Goal: Information Seeking & Learning: Learn about a topic

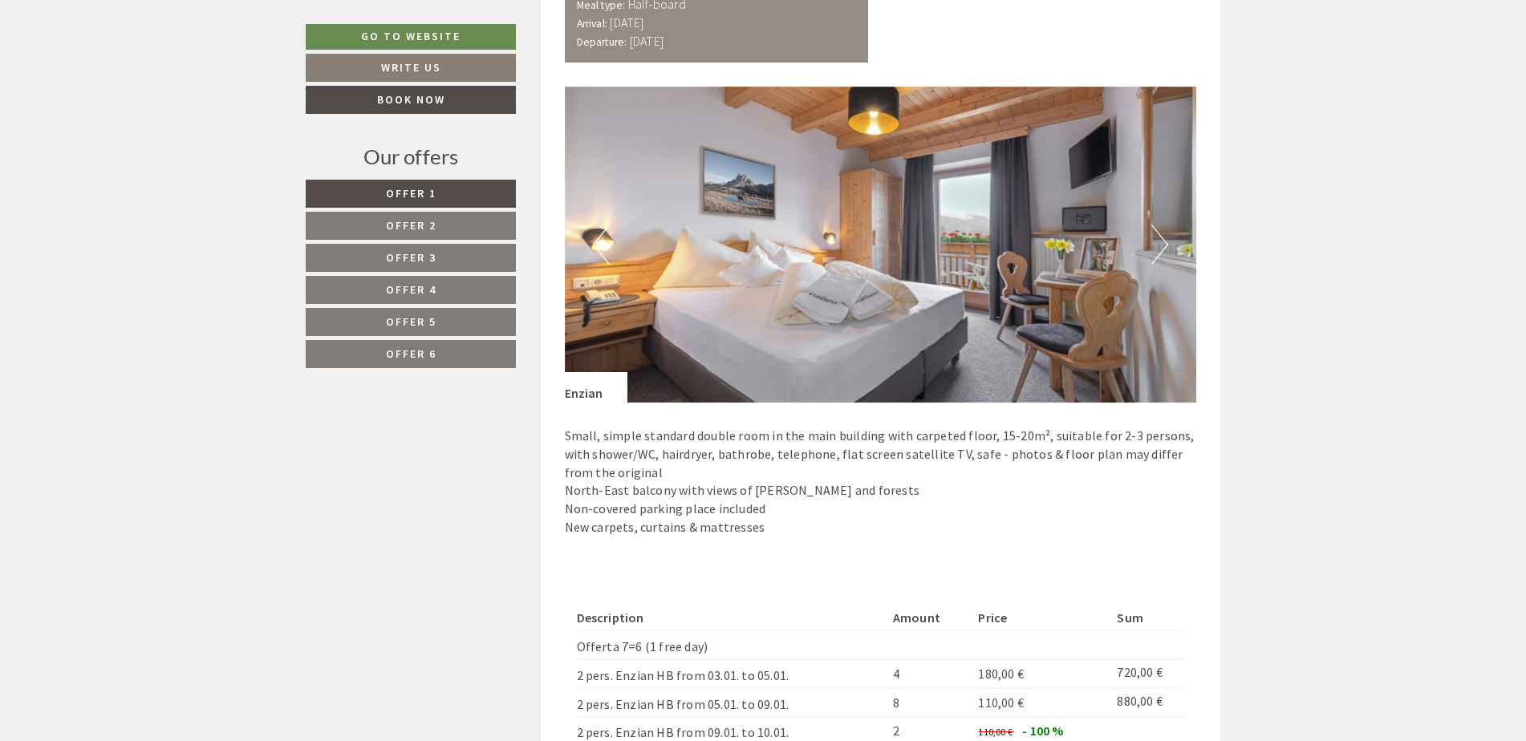
scroll to position [1444, 0]
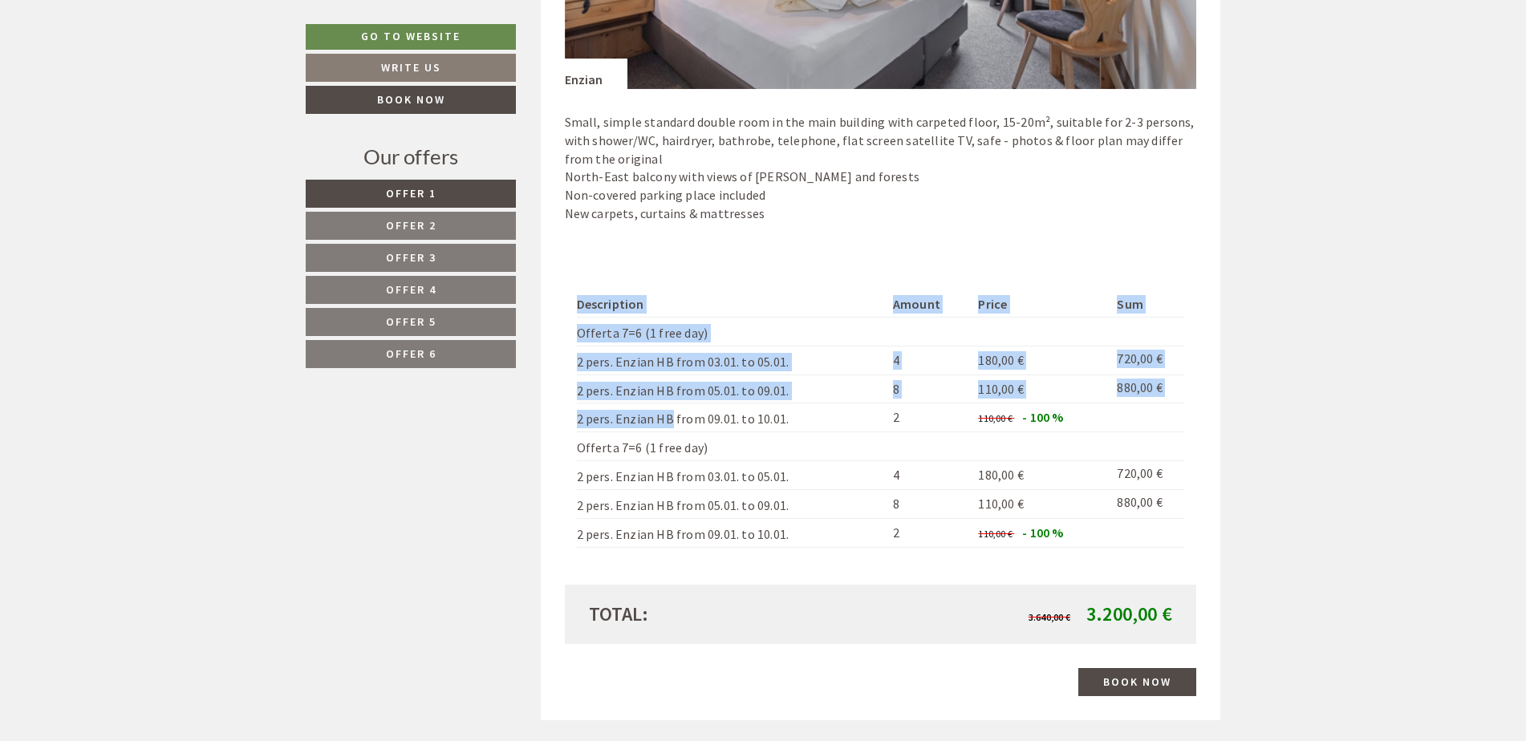
drag, startPoint x: 570, startPoint y: 360, endPoint x: 647, endPoint y: 420, distance: 97.8
click at [647, 373] on div "Description Amount Price Sum Offerta 7=6 (1 free day) 2 pers. Enzian HB from 03…" at bounding box center [881, 420] width 632 height 330
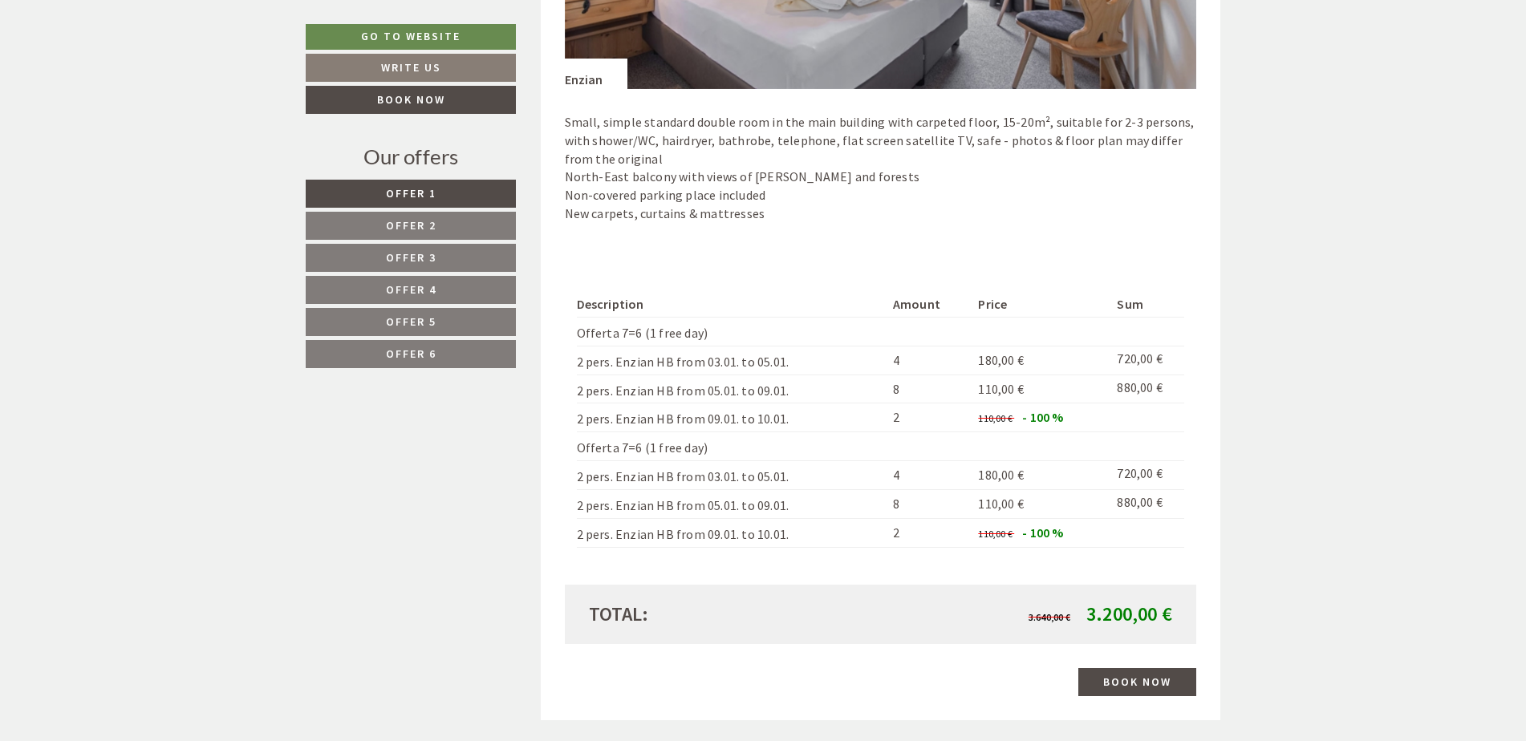
drag, startPoint x: 647, startPoint y: 420, endPoint x: 658, endPoint y: 439, distance: 21.6
click at [658, 373] on td "Offerta 7=6 (1 free day)" at bounding box center [732, 447] width 310 height 29
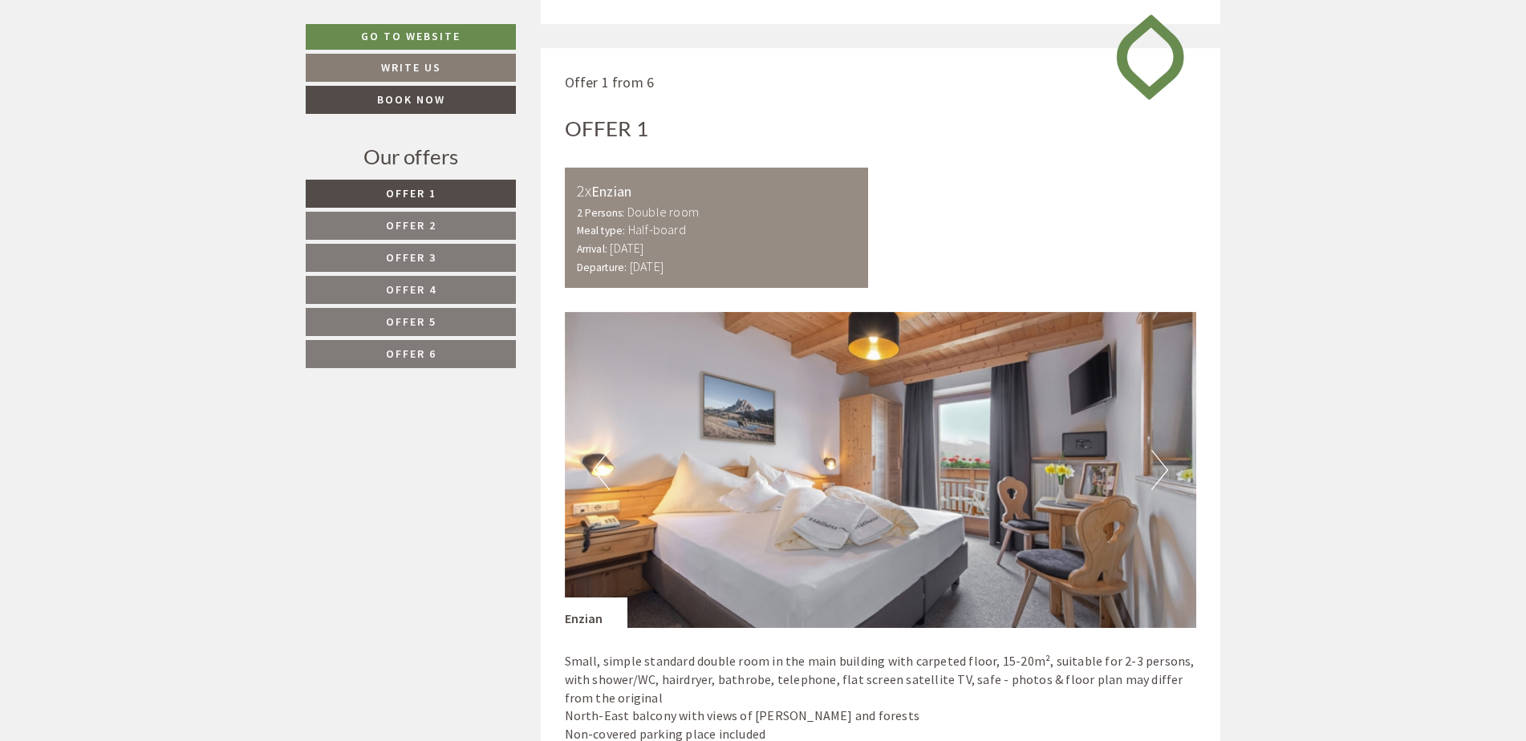
scroll to position [883, 0]
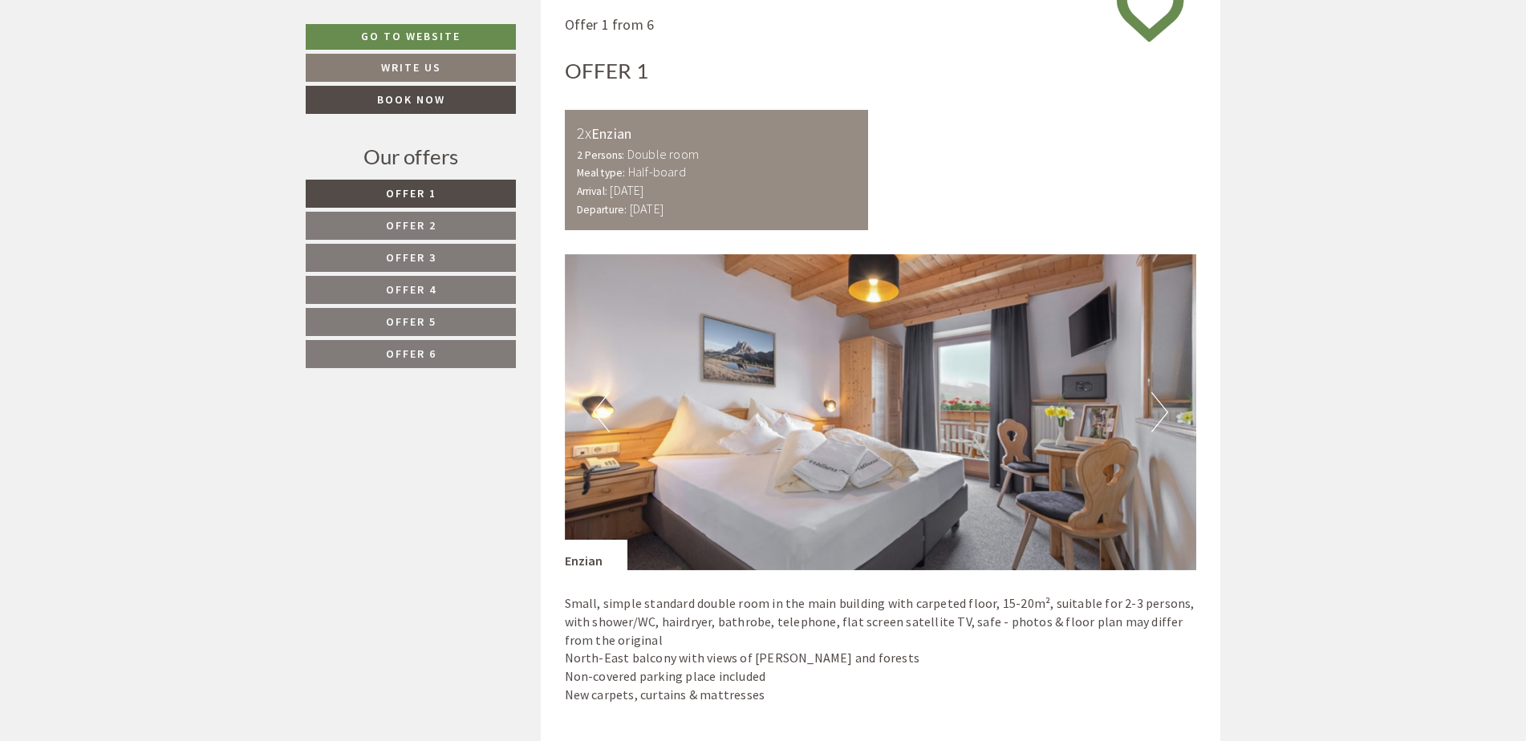
click at [403, 359] on span "Offer 6" at bounding box center [411, 354] width 51 height 14
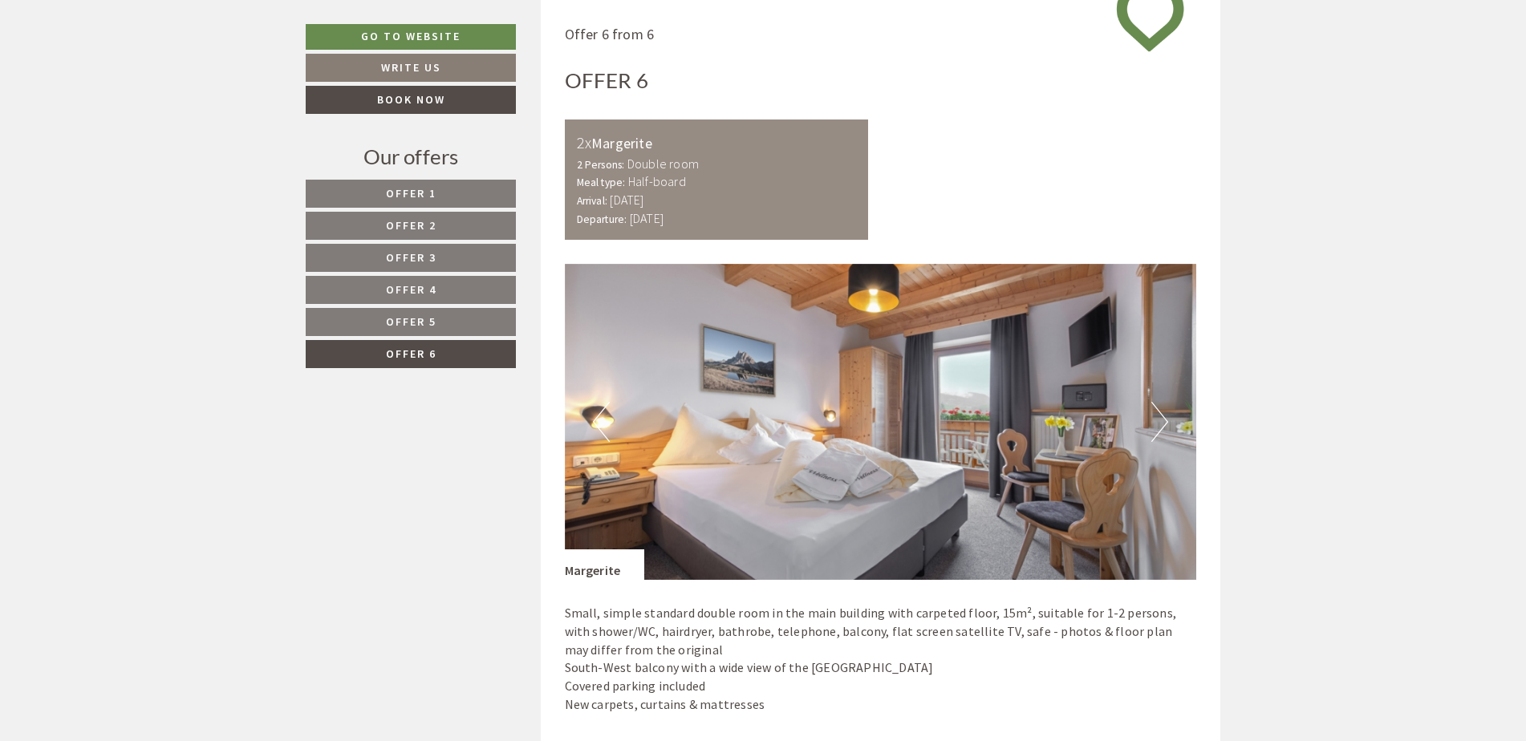
click at [389, 322] on span "Offer 5" at bounding box center [411, 322] width 51 height 14
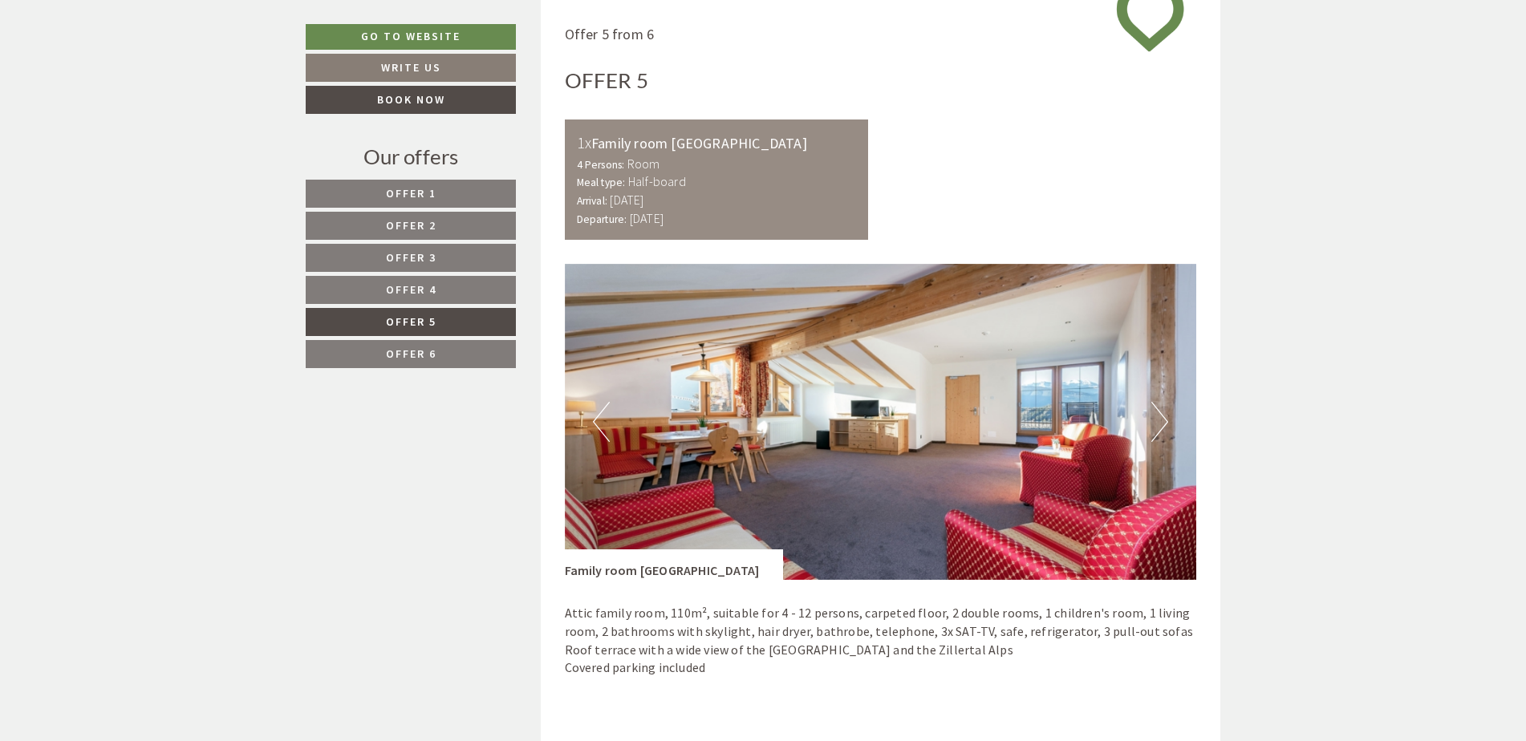
click at [396, 290] on span "Offer 4" at bounding box center [411, 289] width 51 height 14
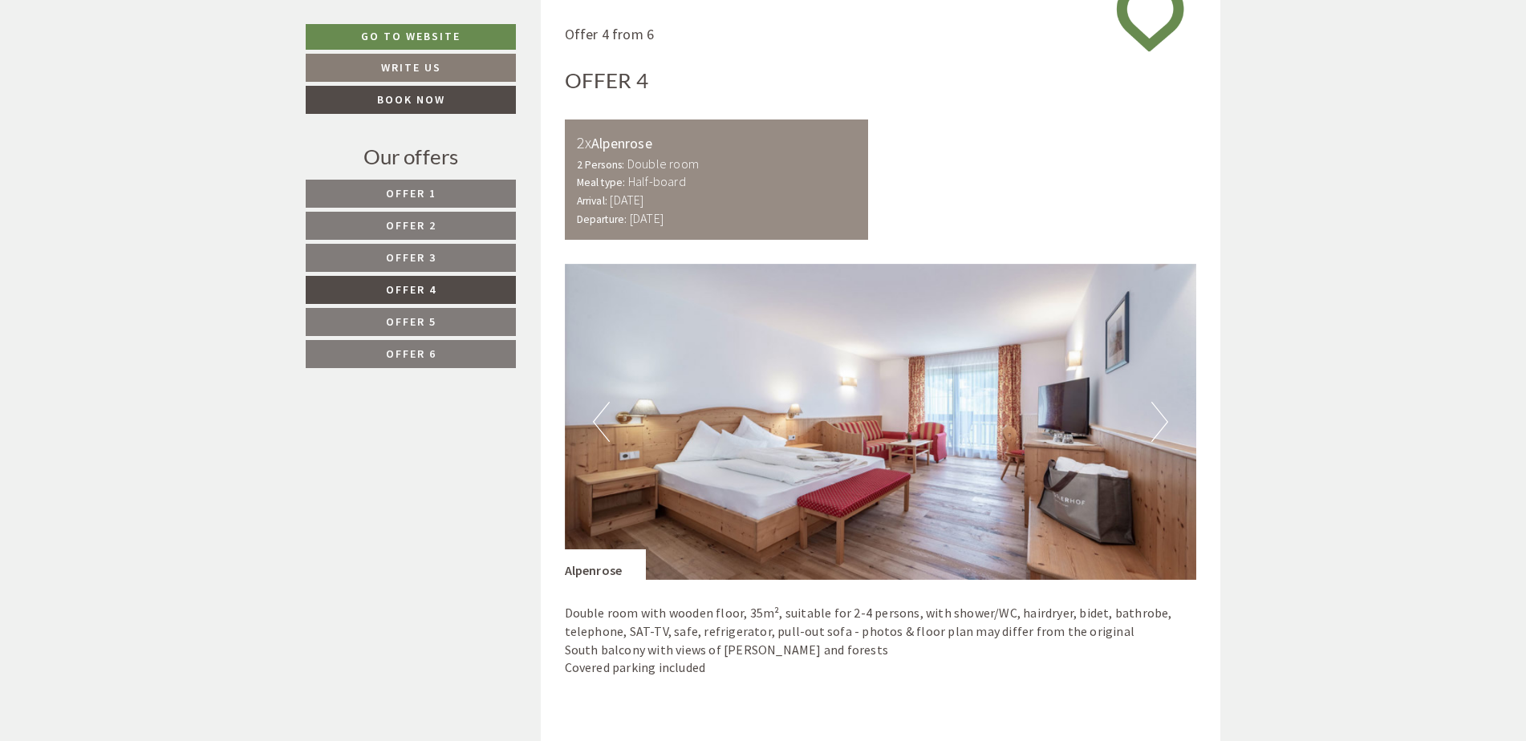
click at [398, 266] on link "Offer 3" at bounding box center [411, 258] width 210 height 28
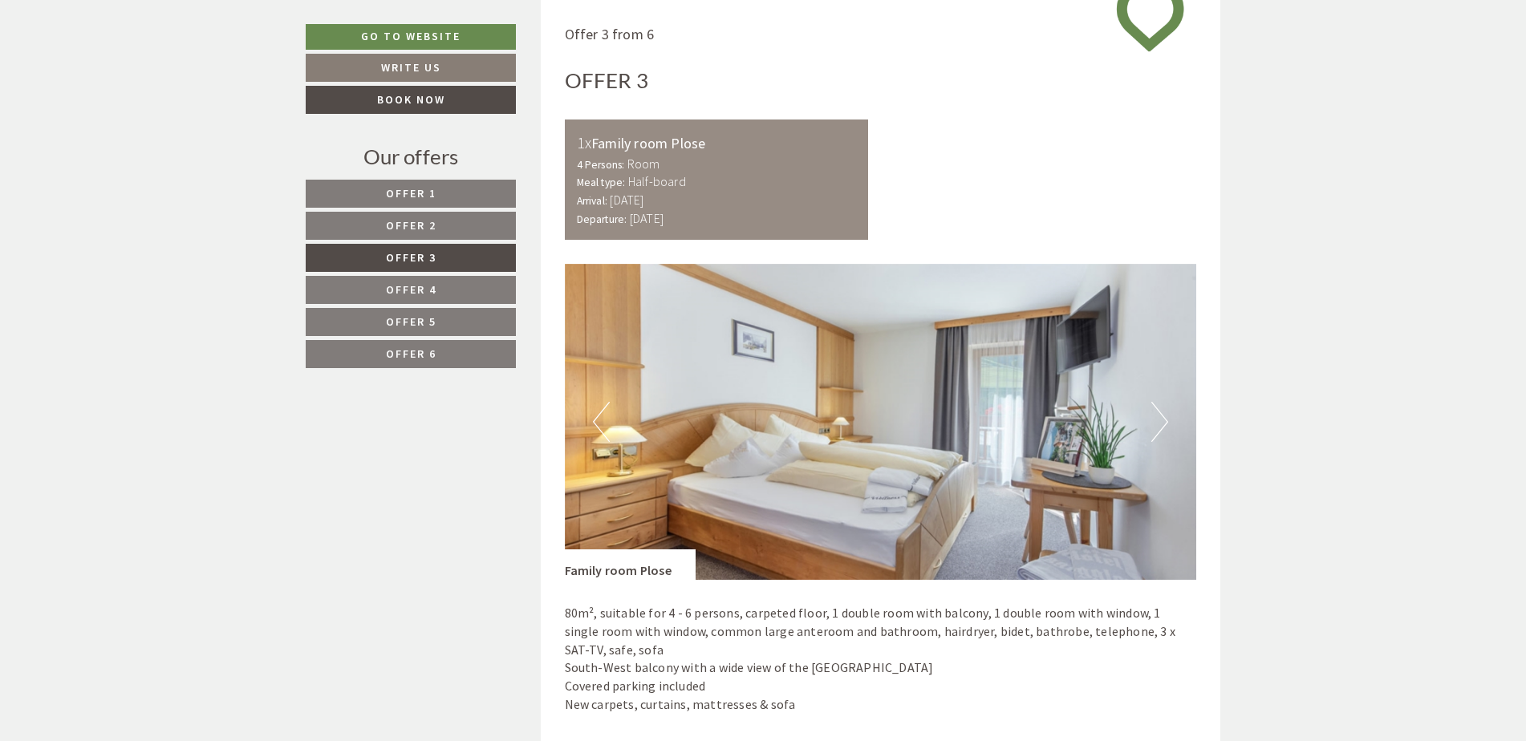
click at [406, 230] on span "Offer 2" at bounding box center [411, 225] width 51 height 14
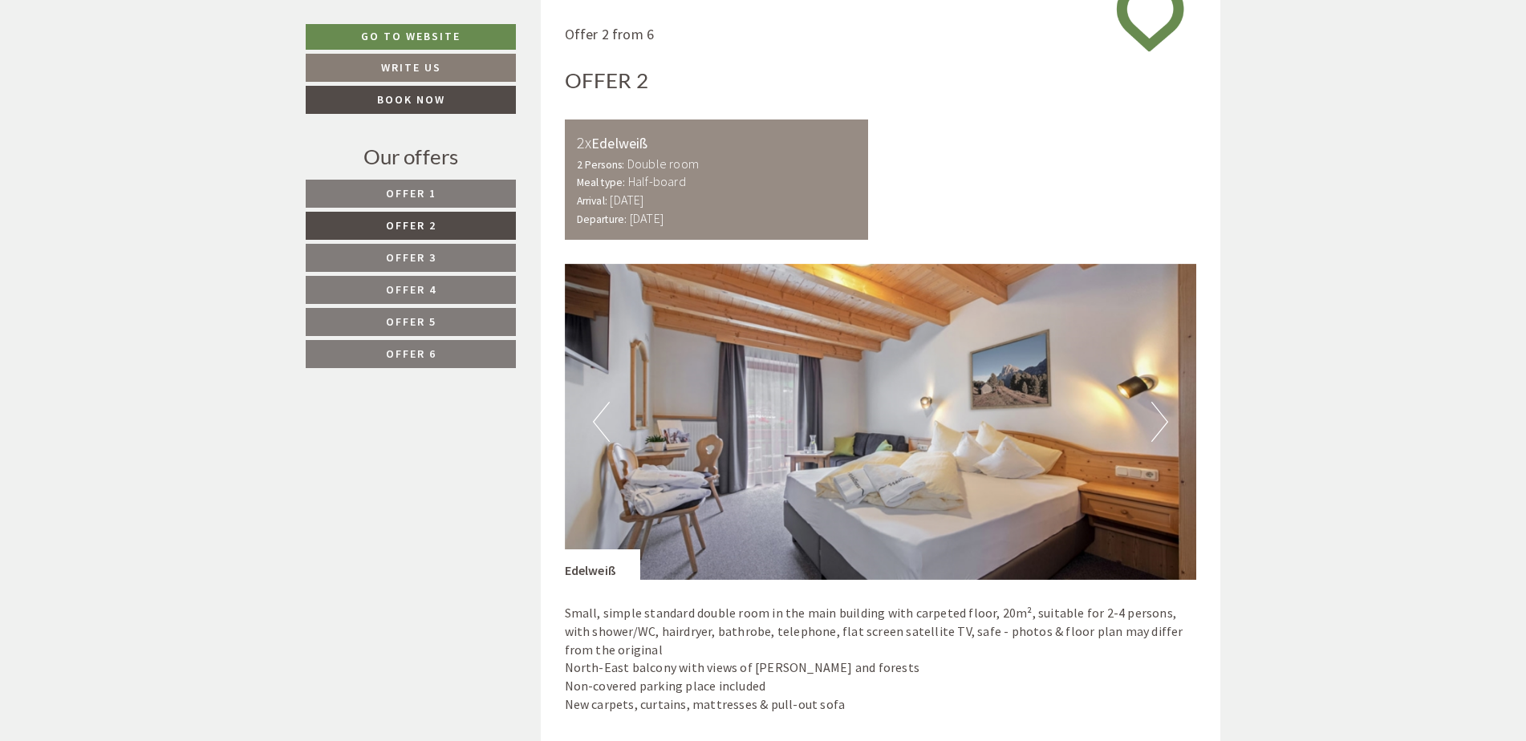
click at [404, 255] on span "Offer 3" at bounding box center [411, 257] width 51 height 14
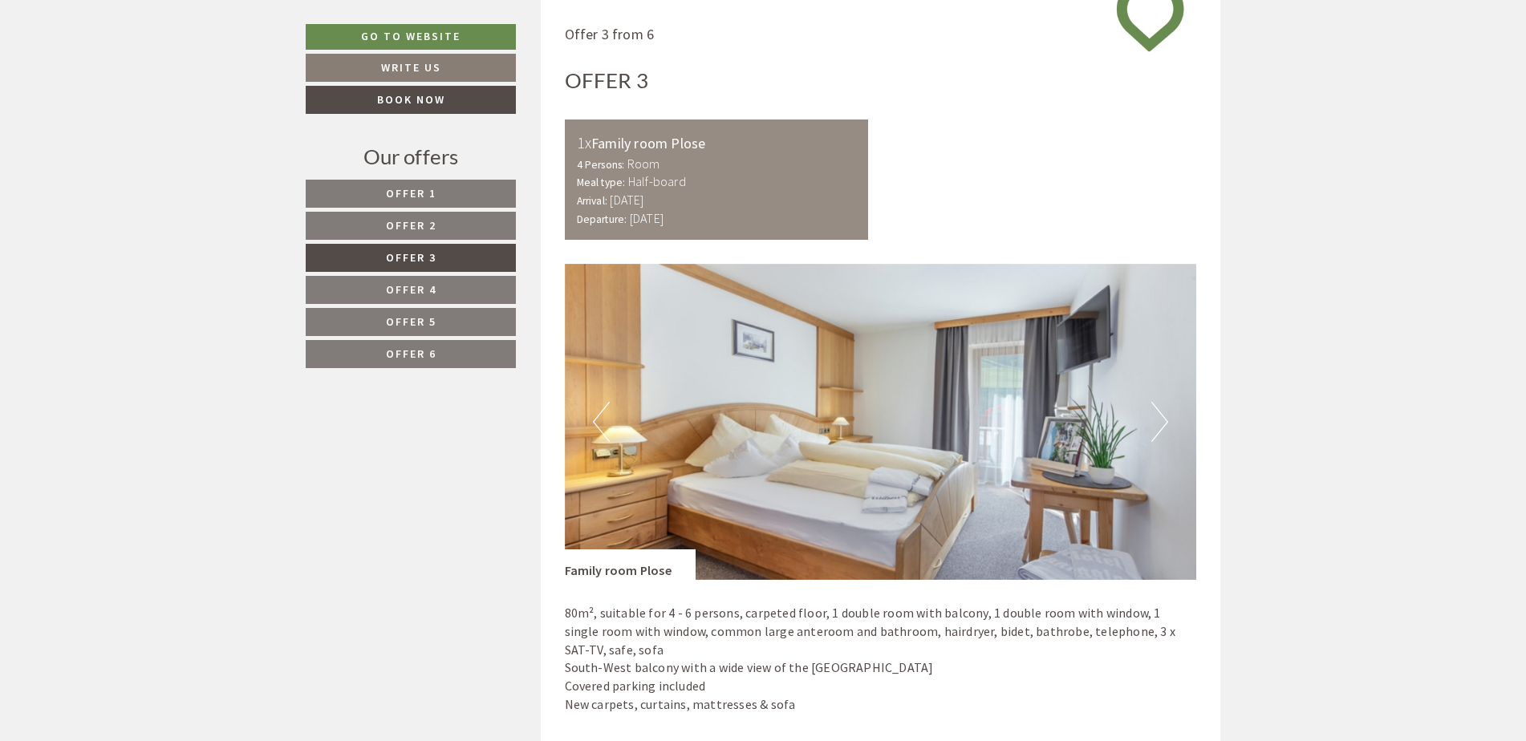
click at [386, 290] on span "Offer 4" at bounding box center [411, 289] width 51 height 14
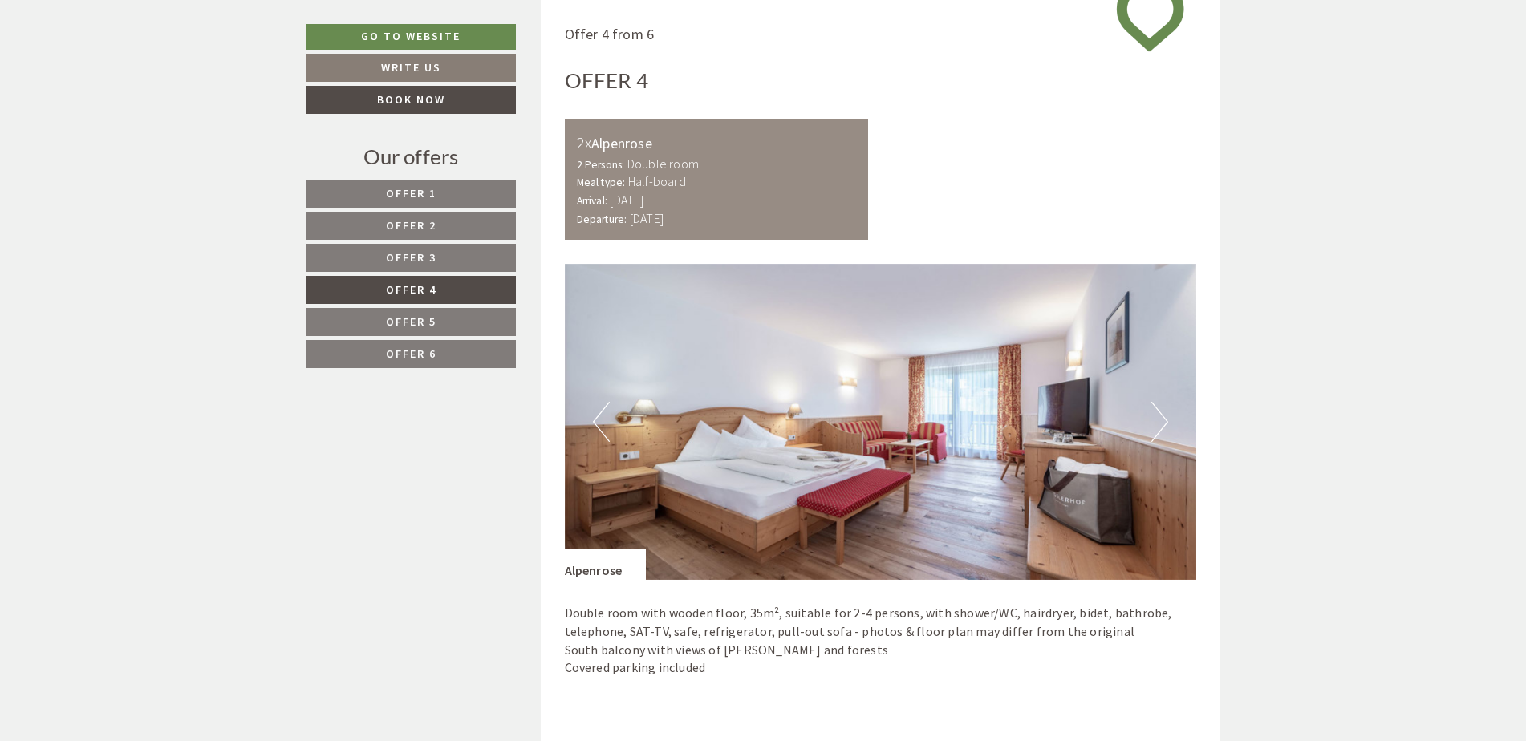
drag, startPoint x: 380, startPoint y: 308, endPoint x: 380, endPoint y: 325, distance: 16.9
click at [380, 309] on link "Offer 5" at bounding box center [411, 322] width 210 height 28
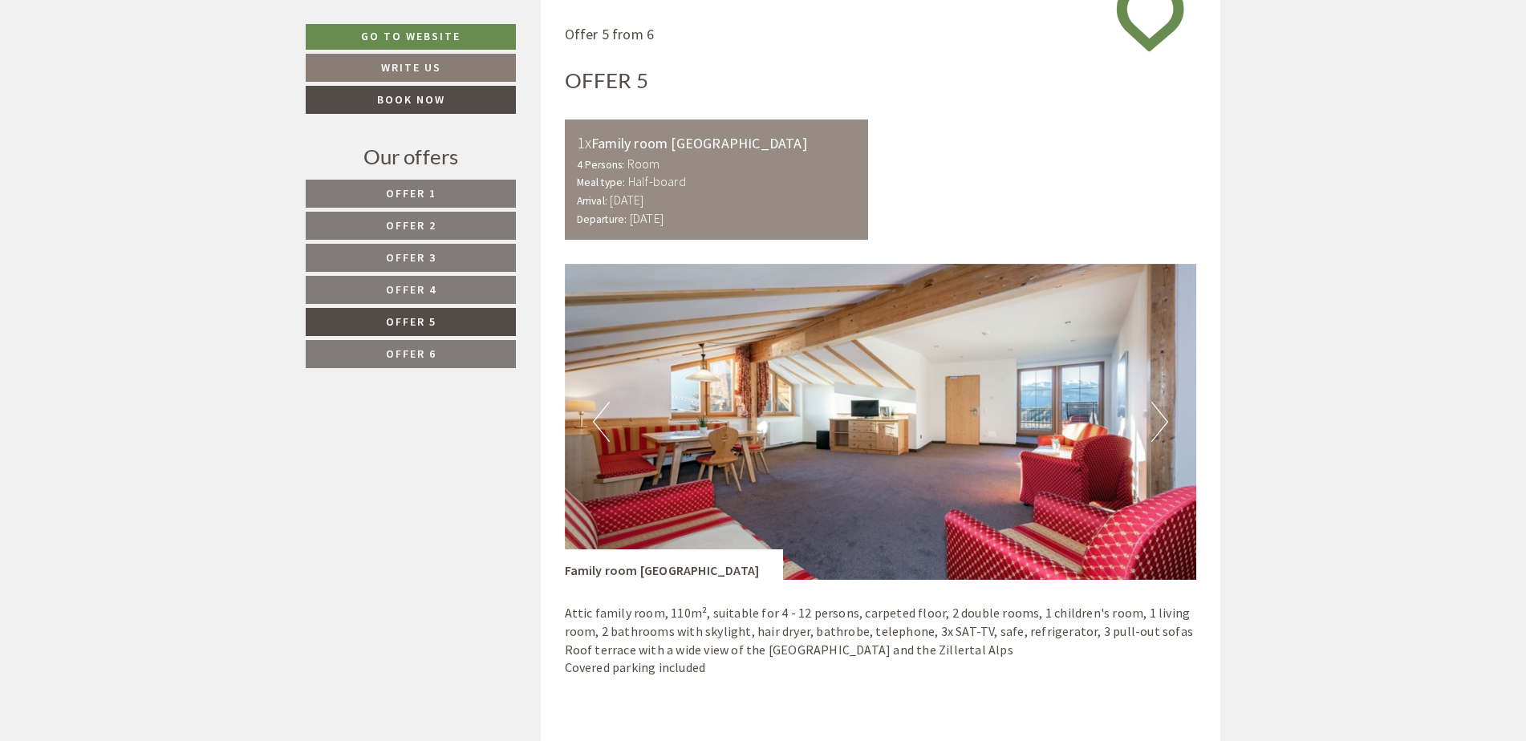
click at [380, 330] on link "Offer 5" at bounding box center [411, 322] width 210 height 28
click at [386, 296] on span "Offer 4" at bounding box center [411, 289] width 51 height 14
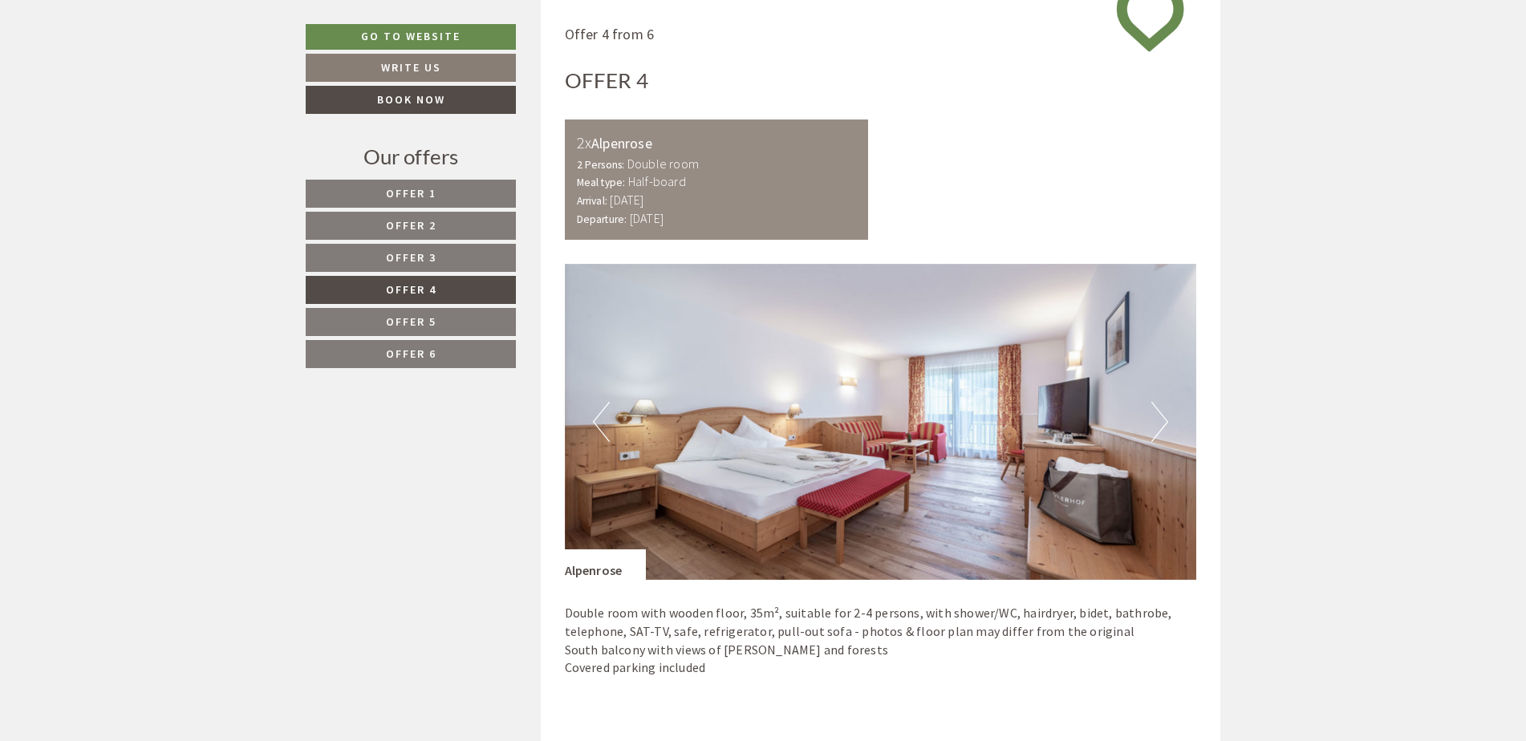
click at [378, 334] on link "Offer 5" at bounding box center [411, 322] width 210 height 28
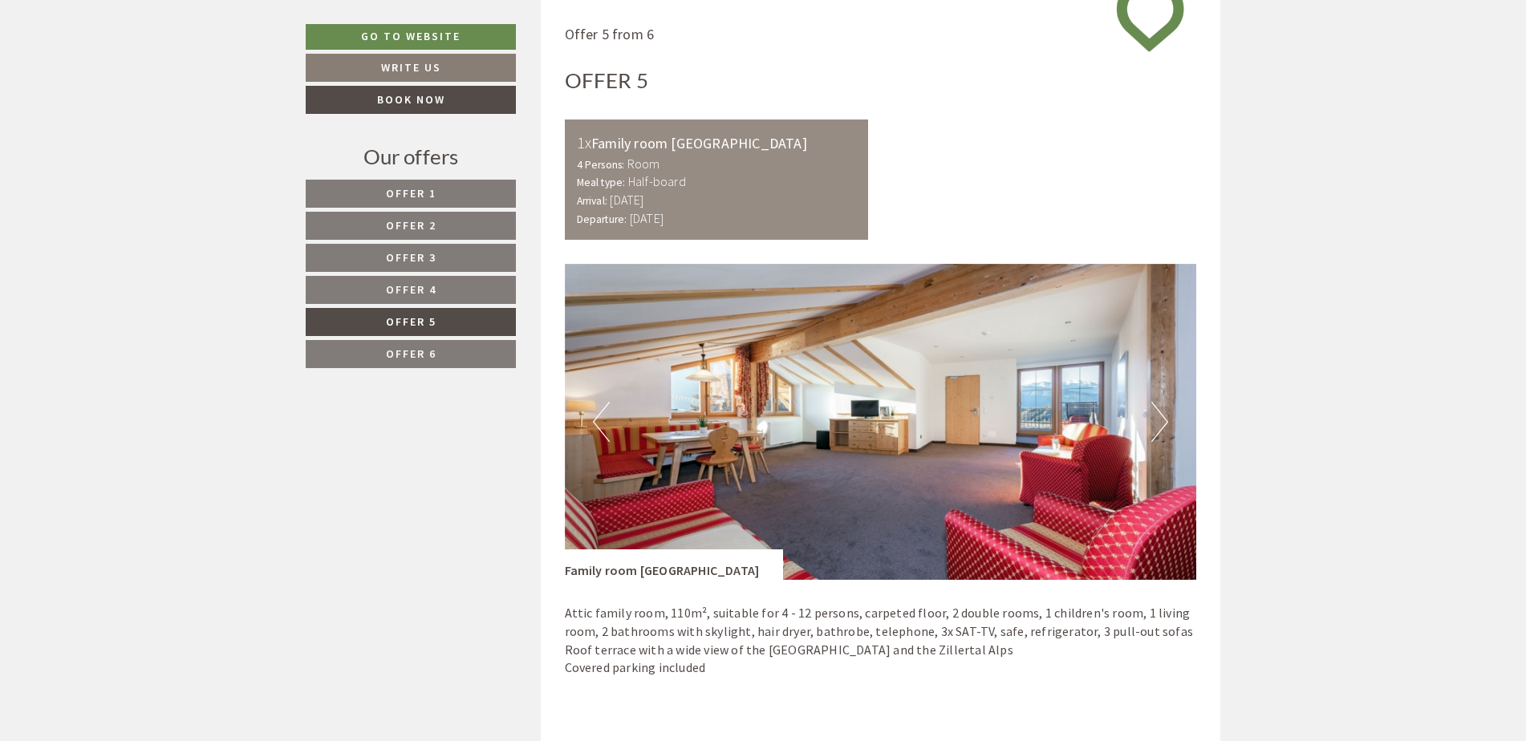
click at [391, 307] on nav "Offer 1 Offer 2 Offer 3 Offer 4 Offer 5 Offer 6" at bounding box center [413, 274] width 215 height 189
click at [401, 256] on span "Offer 3" at bounding box center [411, 257] width 51 height 14
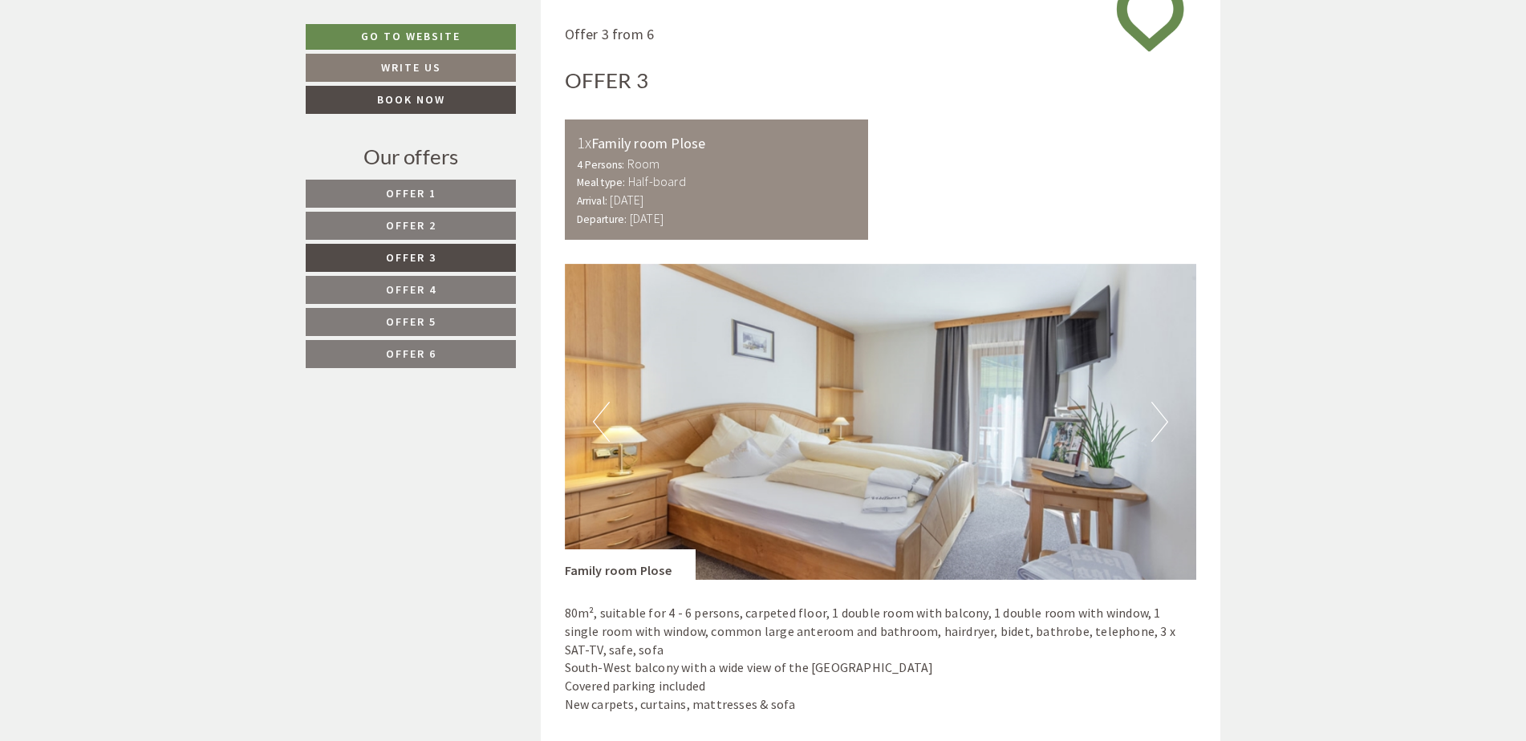
click at [381, 302] on link "Offer 4" at bounding box center [411, 290] width 210 height 28
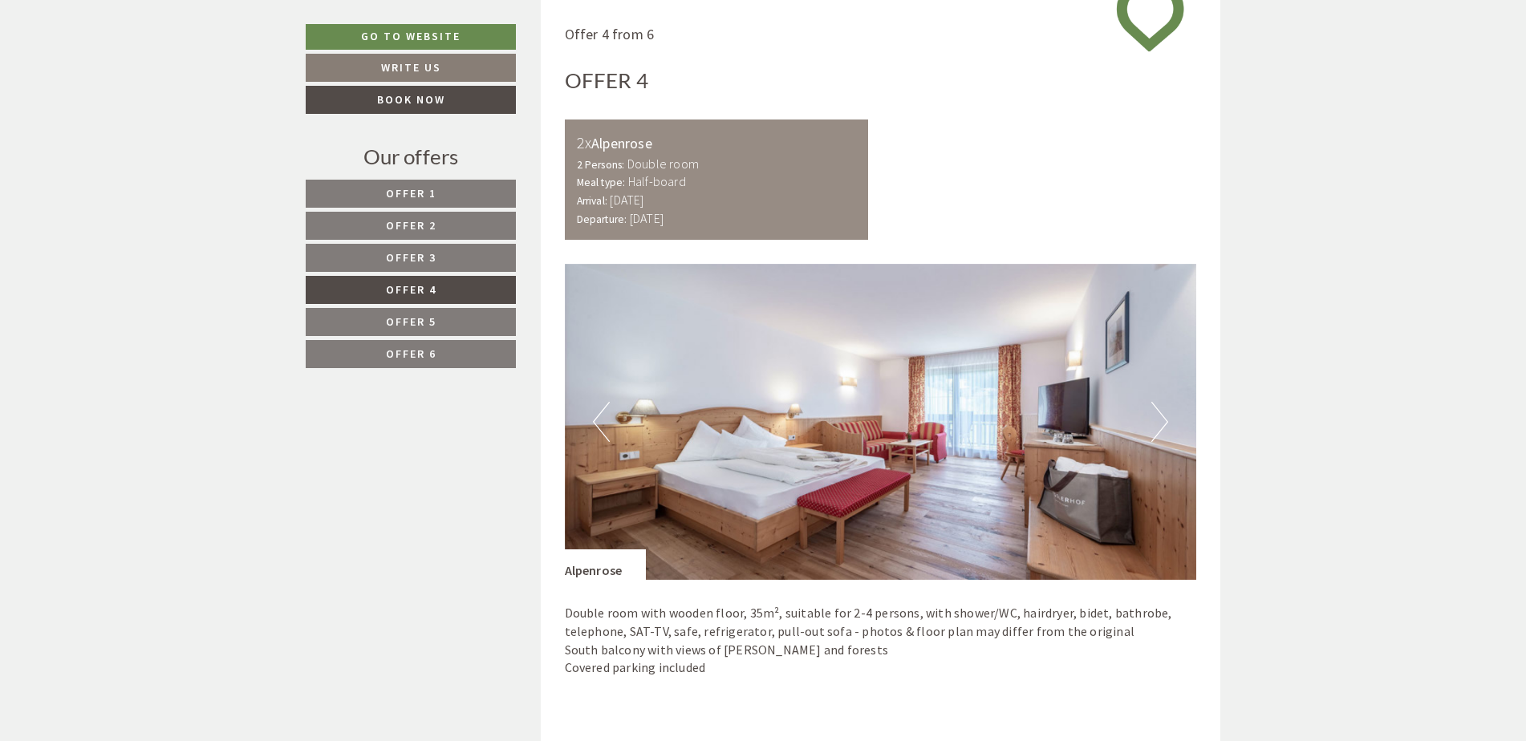
click at [359, 339] on nav "Offer 1 Offer 2 Offer 3 Offer 4 Offer 5 Offer 6" at bounding box center [413, 274] width 215 height 189
click at [349, 347] on link "Offer 6" at bounding box center [411, 354] width 210 height 28
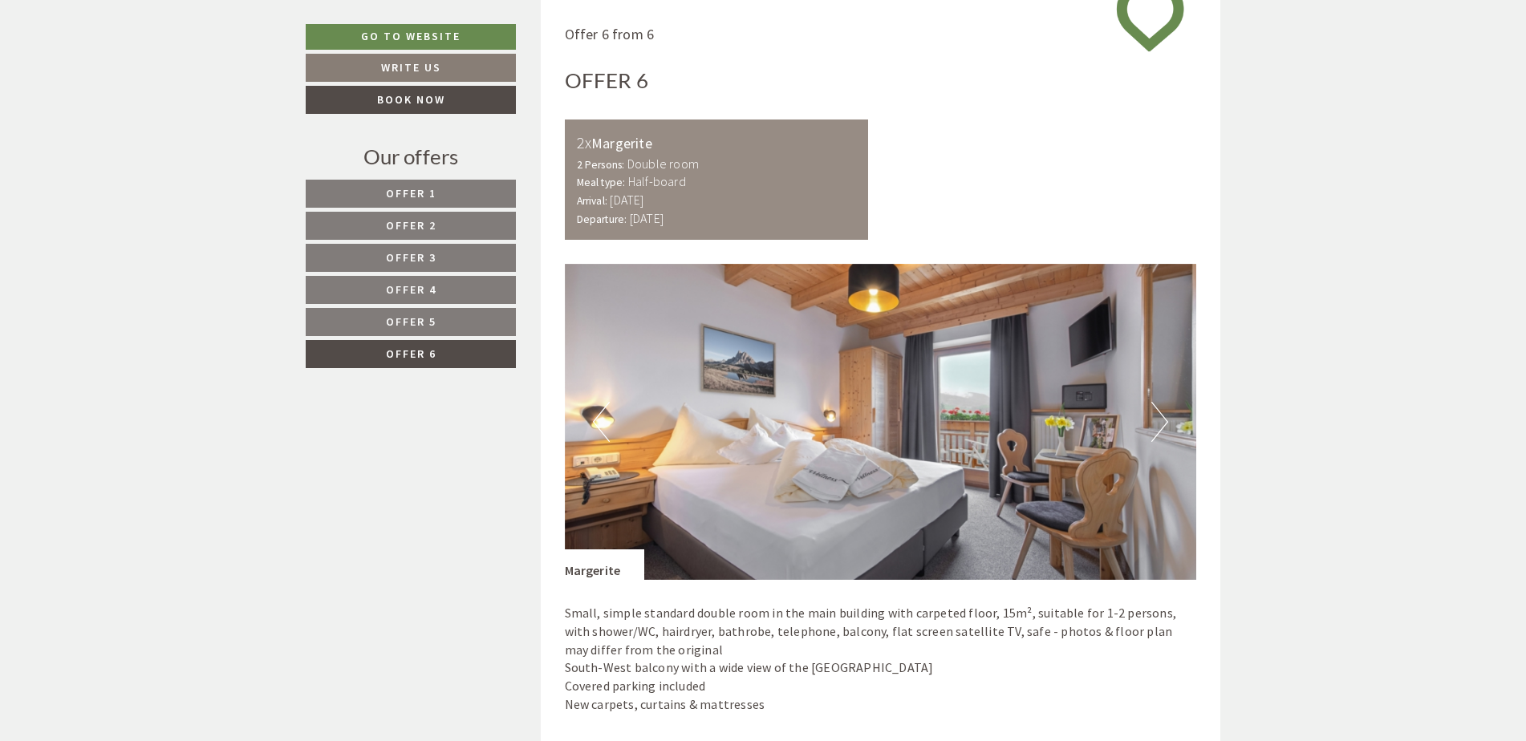
click at [355, 315] on link "Offer 5" at bounding box center [411, 322] width 210 height 28
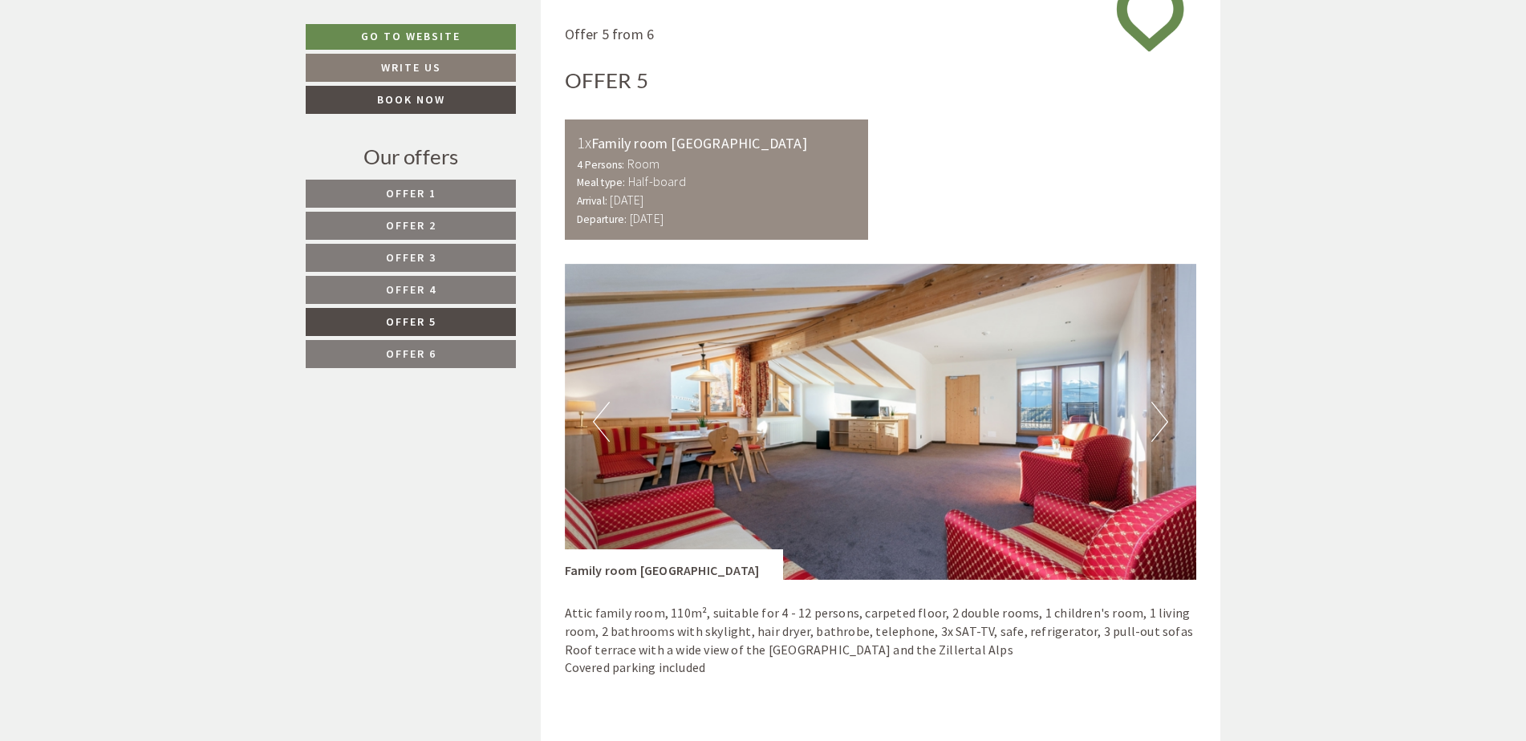
click at [360, 299] on link "Offer 4" at bounding box center [411, 290] width 210 height 28
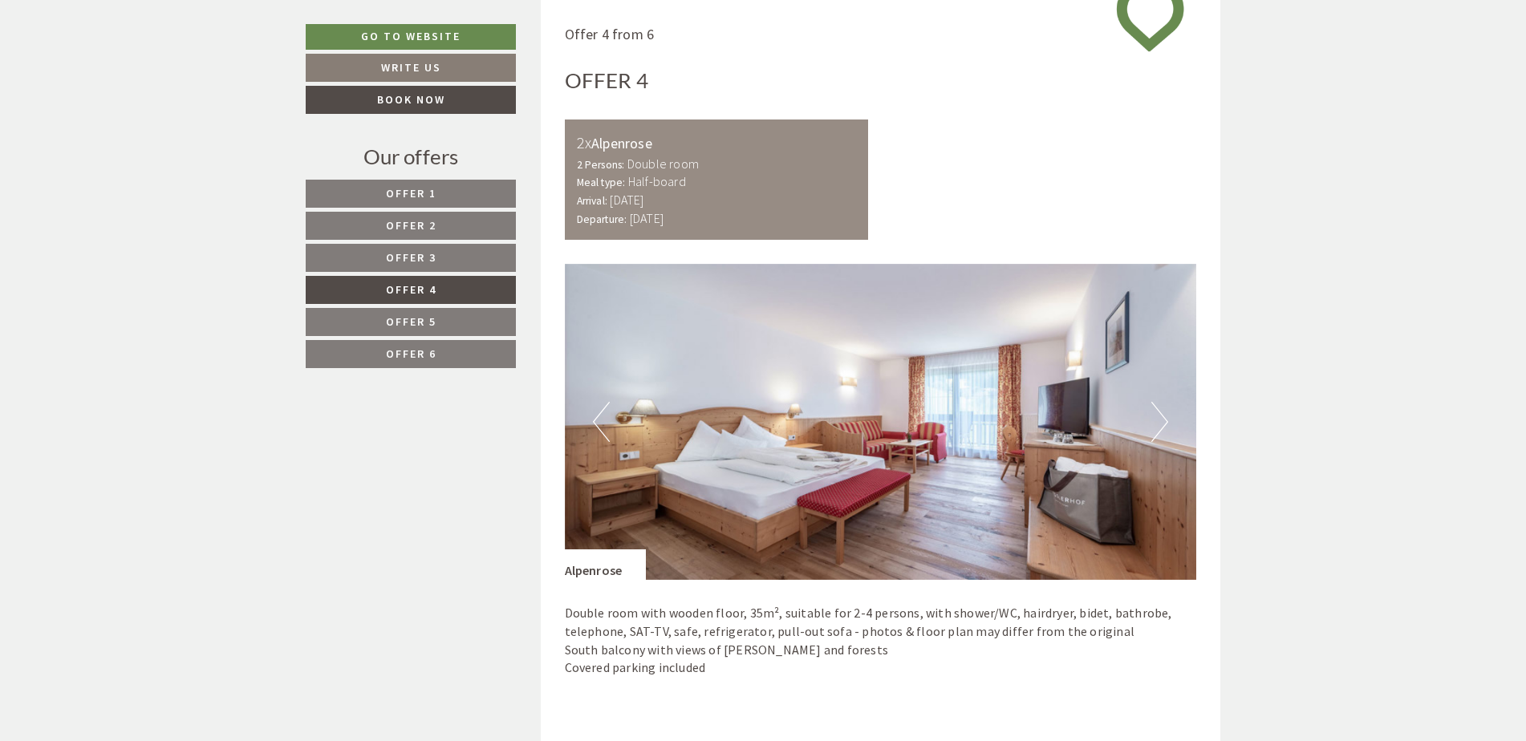
click at [366, 279] on link "Offer 4" at bounding box center [411, 290] width 210 height 28
click at [367, 264] on link "Offer 3" at bounding box center [411, 258] width 210 height 28
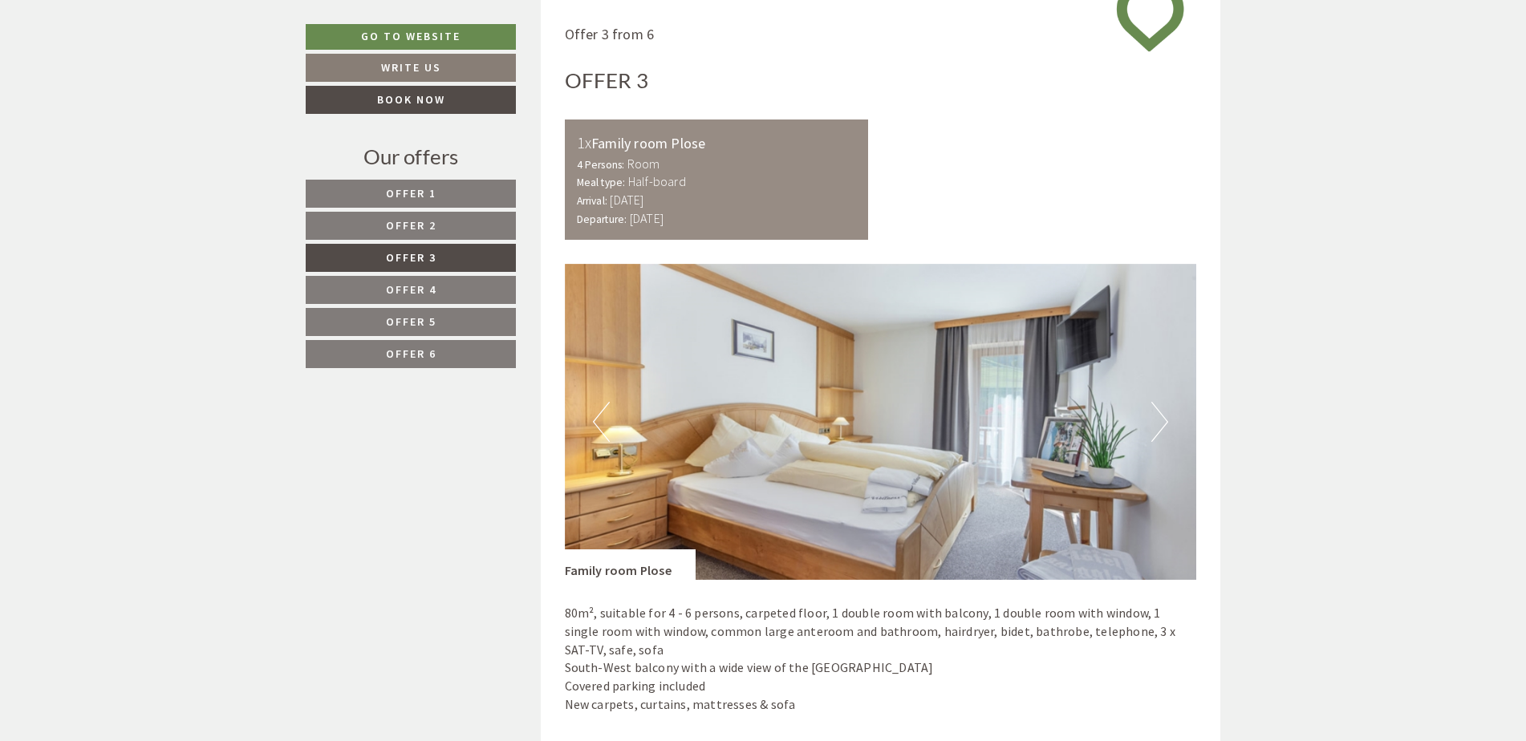
click at [371, 224] on link "Offer 2" at bounding box center [411, 226] width 210 height 28
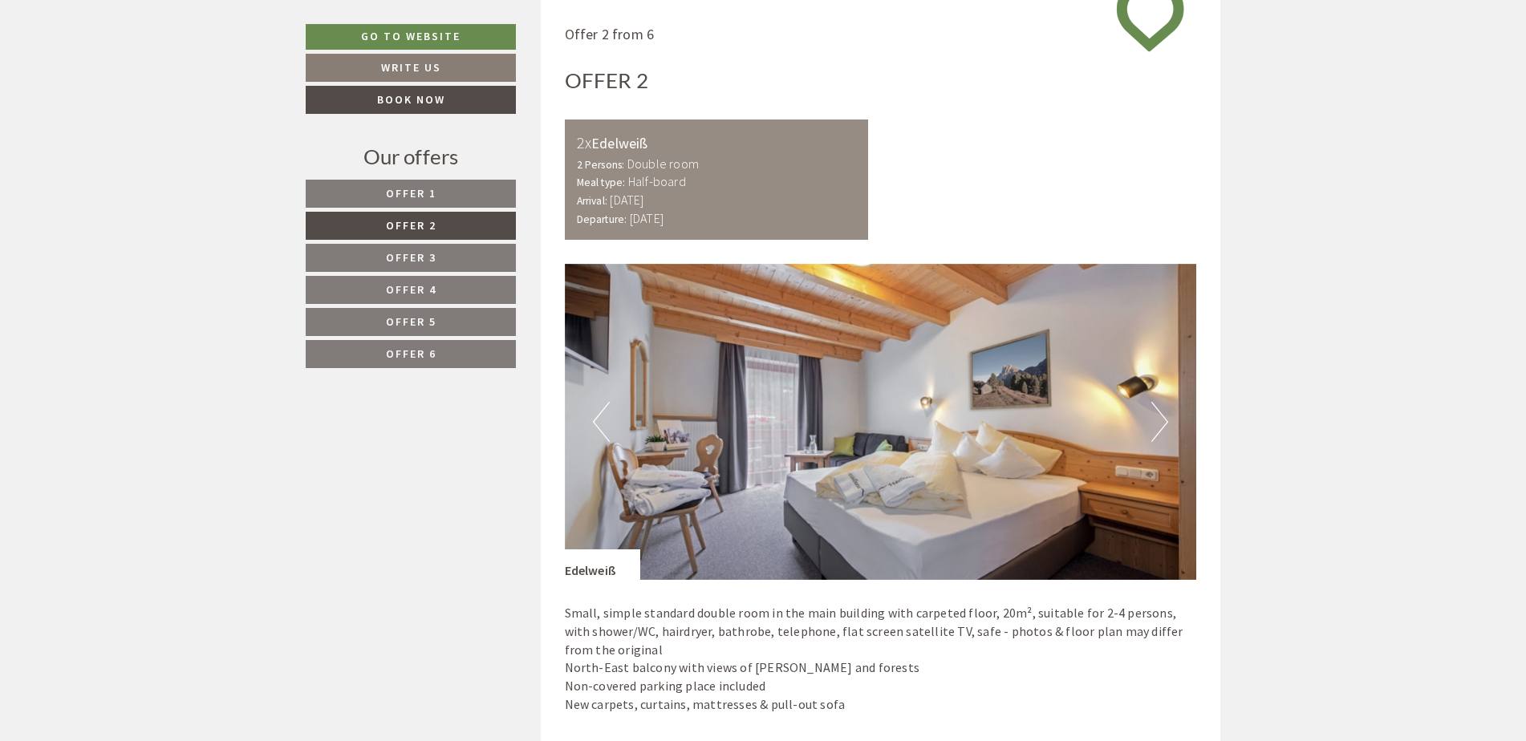
click at [374, 214] on link "Offer 2" at bounding box center [411, 226] width 210 height 28
click at [355, 274] on nav "Offer 1 Offer 2 Offer 3 Offer 4 Offer 5 Offer 6" at bounding box center [413, 274] width 215 height 189
click at [353, 287] on link "Offer 4" at bounding box center [411, 290] width 210 height 28
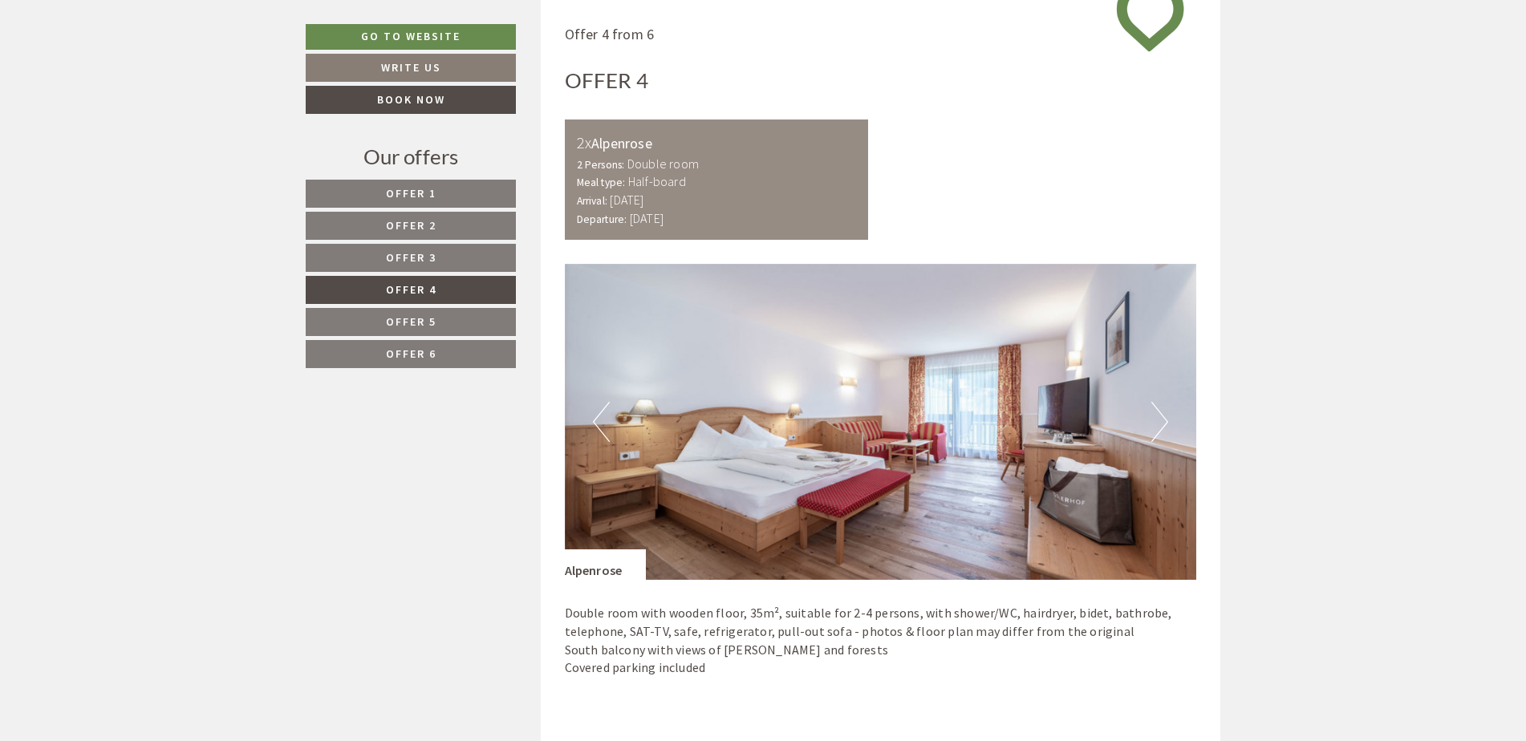
click at [360, 305] on nav "Offer 1 Offer 2 Offer 3 Offer 4 Offer 5 Offer 6" at bounding box center [413, 274] width 215 height 189
click at [363, 312] on link "Offer 5" at bounding box center [411, 322] width 210 height 28
